Goal: Navigation & Orientation: Find specific page/section

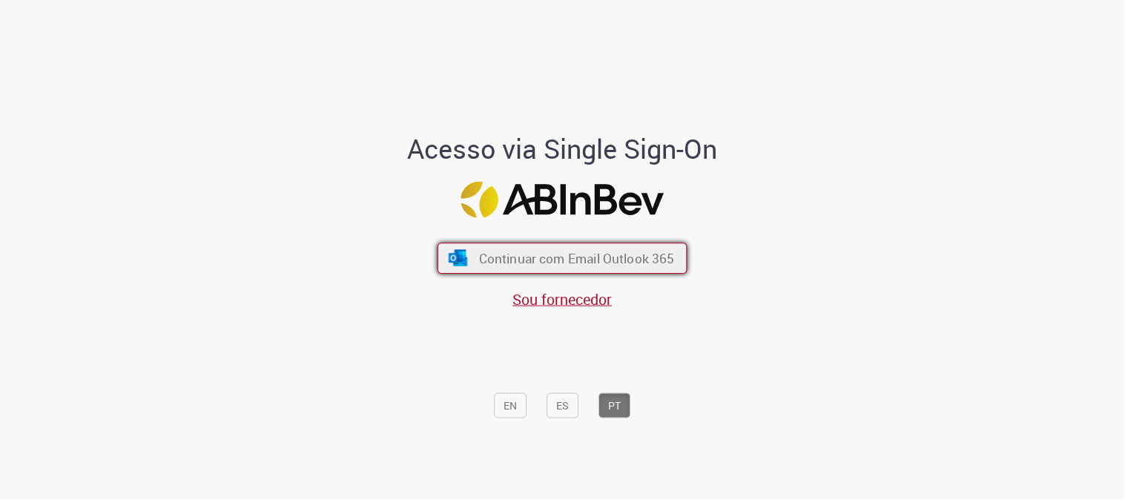
click at [610, 250] on span "Continuar com Email Outlook 365" at bounding box center [577, 258] width 196 height 17
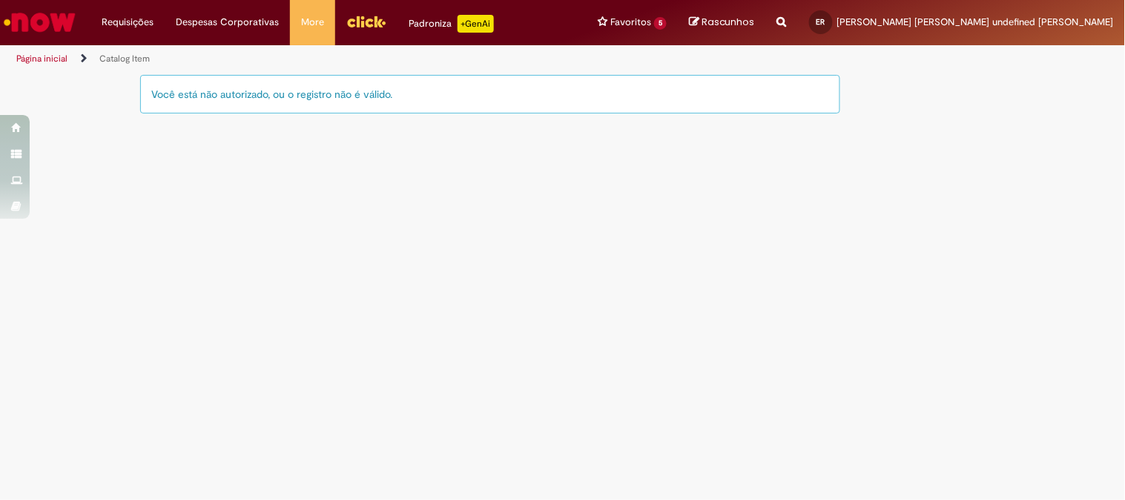
click at [369, 16] on img "Menu Cabeçalho" at bounding box center [366, 21] width 40 height 22
click at [366, 23] on img "Menu Cabeçalho" at bounding box center [366, 21] width 40 height 22
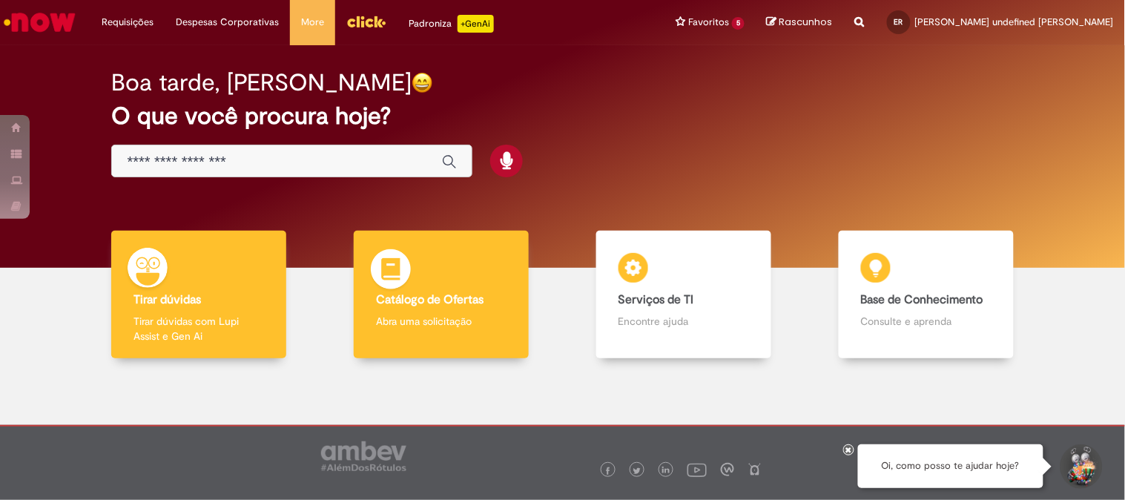
click at [443, 308] on div "Catálogo de Ofertas Catálogo de Ofertas Abra uma solicitação" at bounding box center [441, 295] width 175 height 128
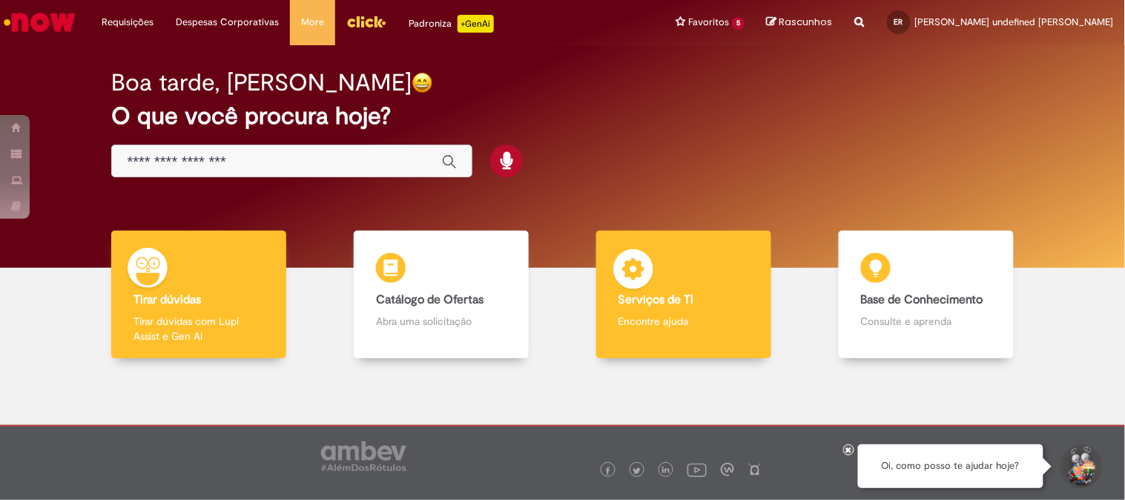
click at [647, 280] on img at bounding box center [633, 271] width 45 height 45
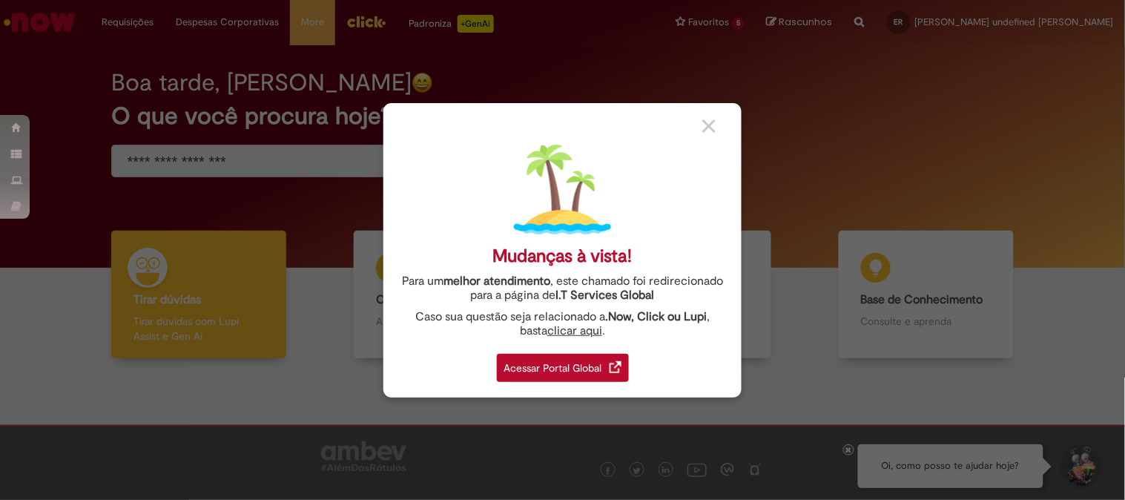
click at [587, 362] on div "Acessar Portal Global" at bounding box center [563, 368] width 132 height 28
